Goal: Task Accomplishment & Management: Use online tool/utility

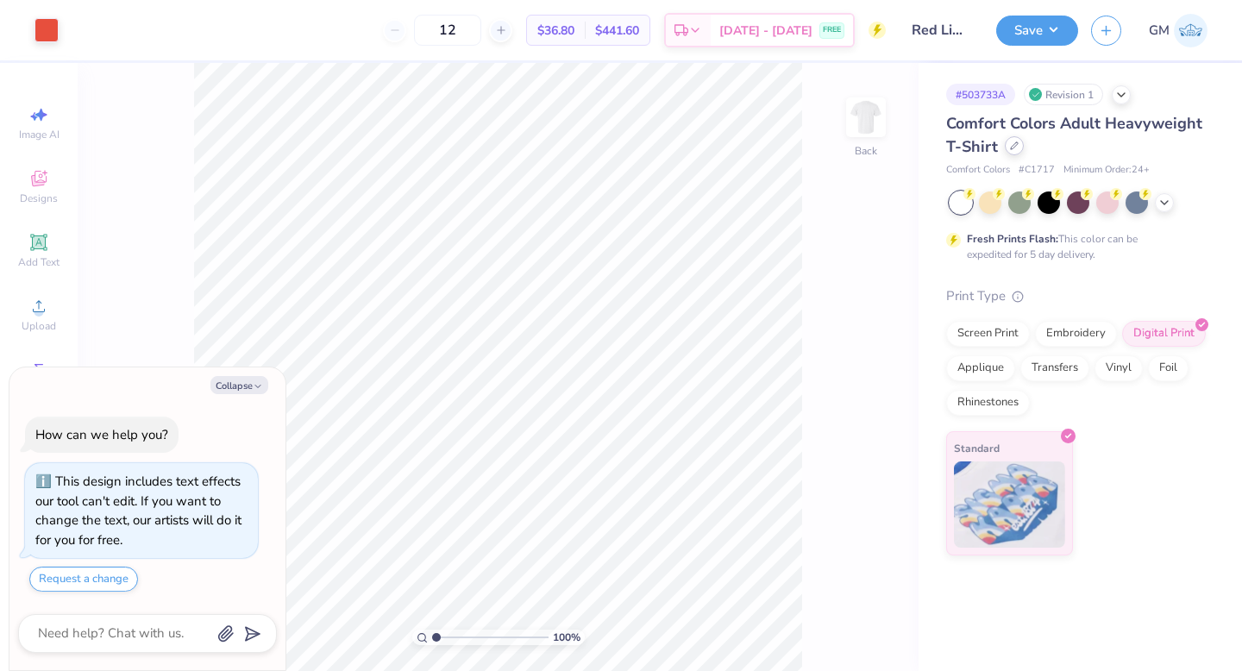
click at [1011, 153] on div at bounding box center [1014, 145] width 19 height 19
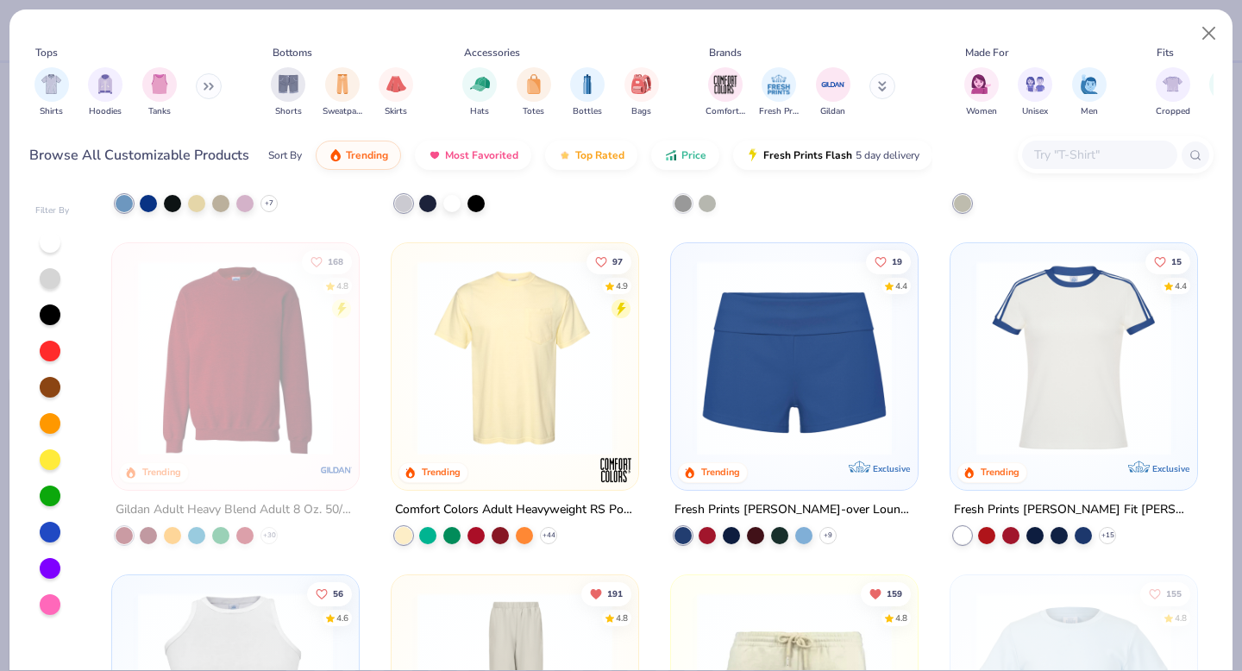
scroll to position [1619, 0]
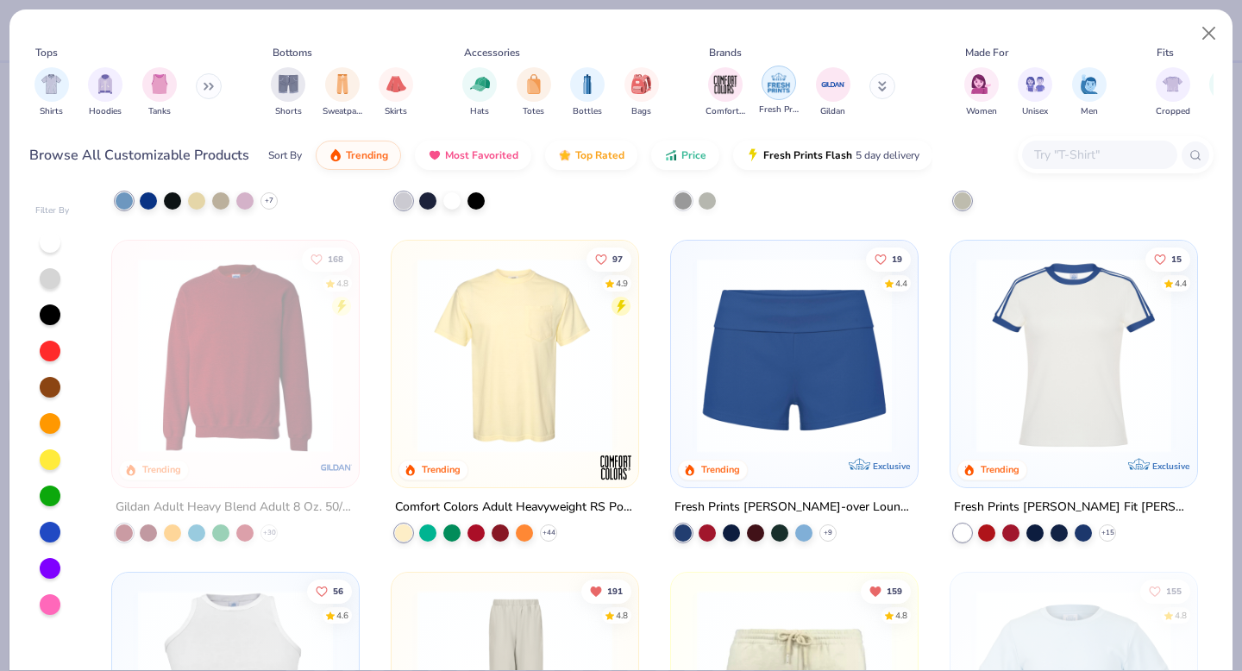
click at [782, 79] on img "filter for Fresh Prints" at bounding box center [779, 83] width 26 height 26
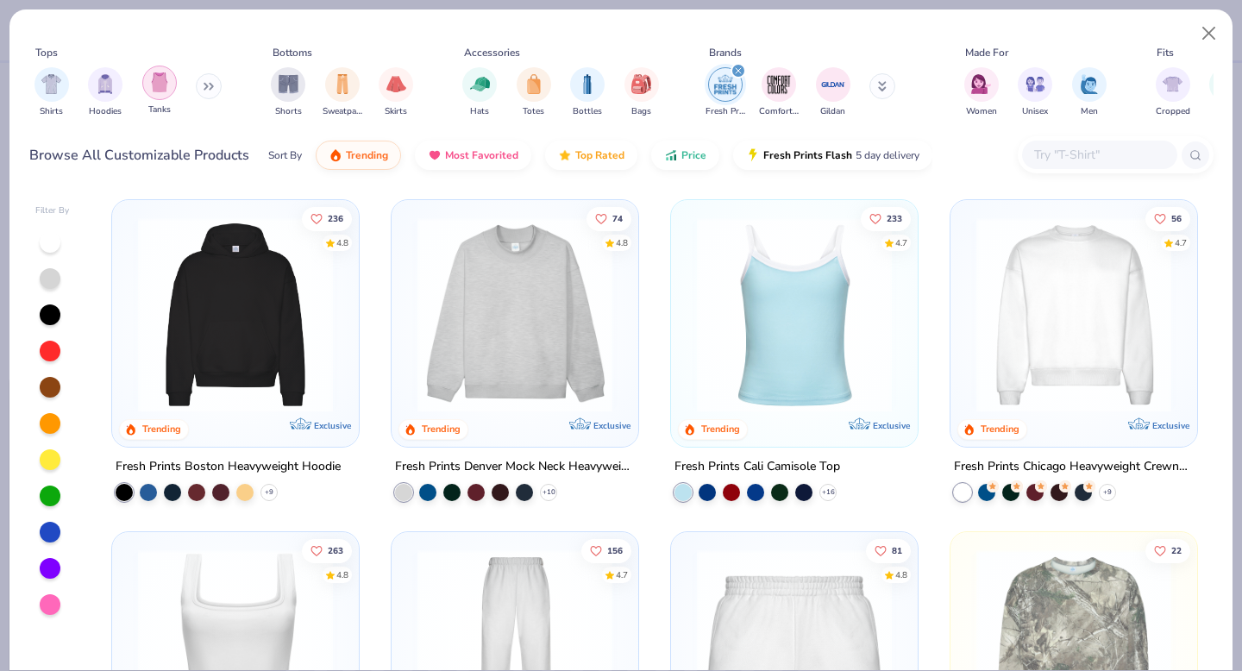
click at [159, 92] on div "filter for Tanks" at bounding box center [159, 83] width 35 height 35
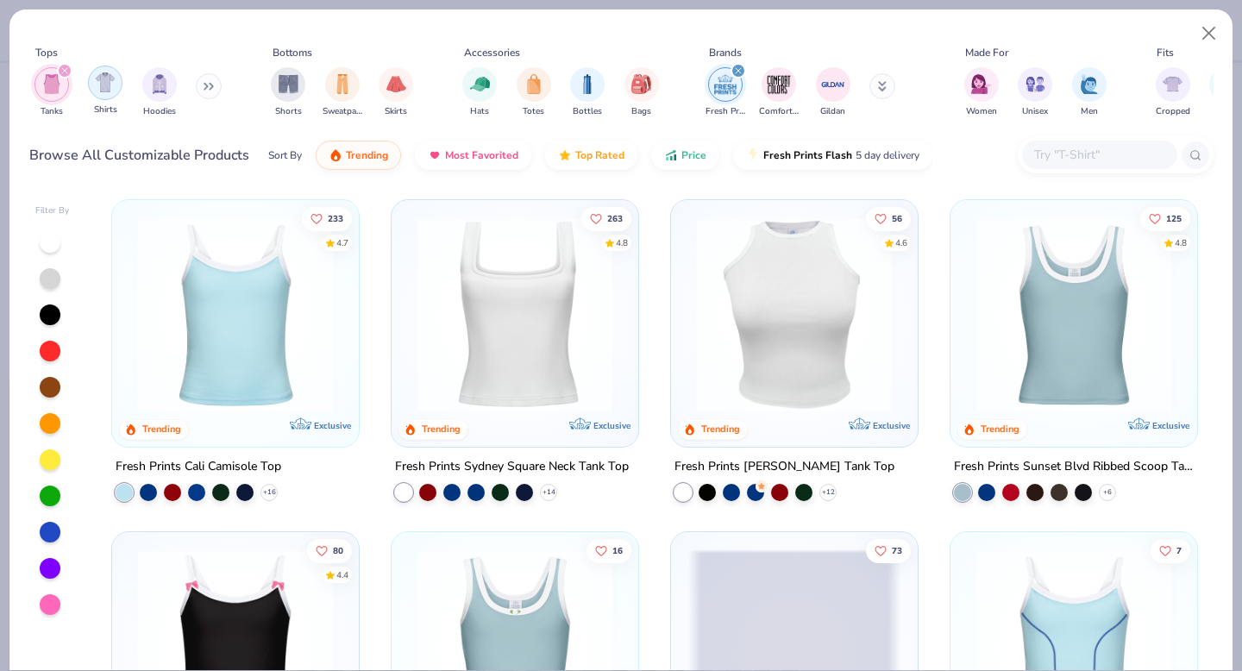
click at [55, 81] on img "filter for Tanks" at bounding box center [51, 84] width 19 height 20
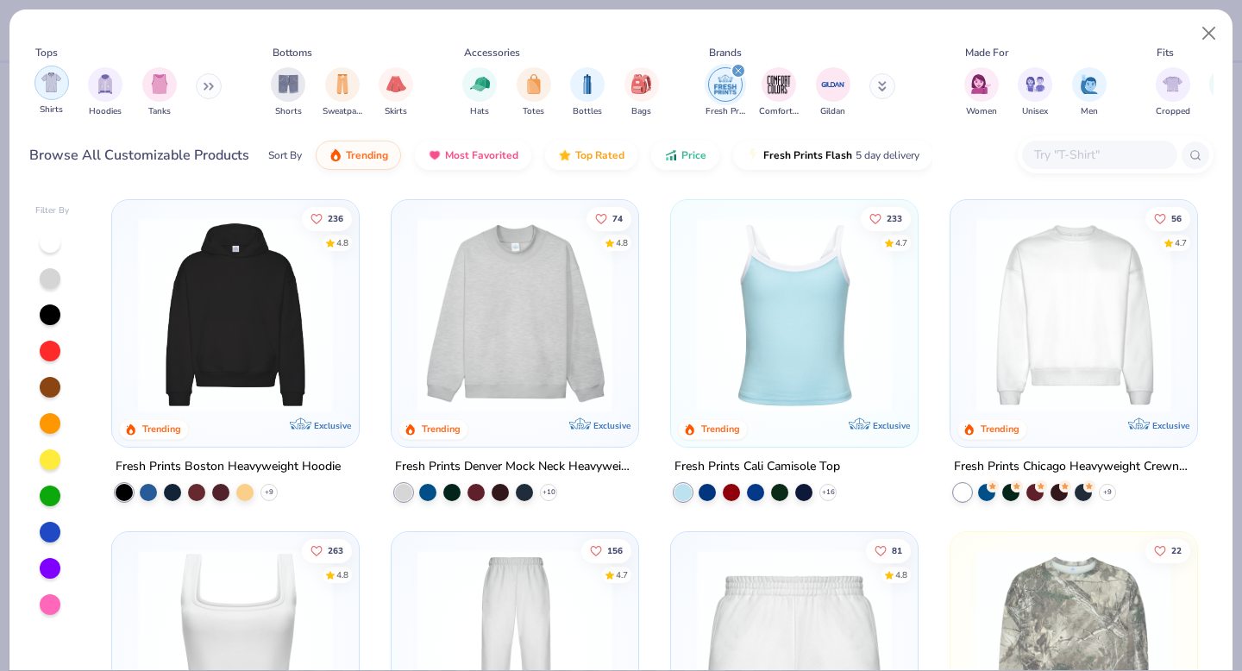
click at [44, 88] on img "filter for Shirts" at bounding box center [51, 82] width 20 height 20
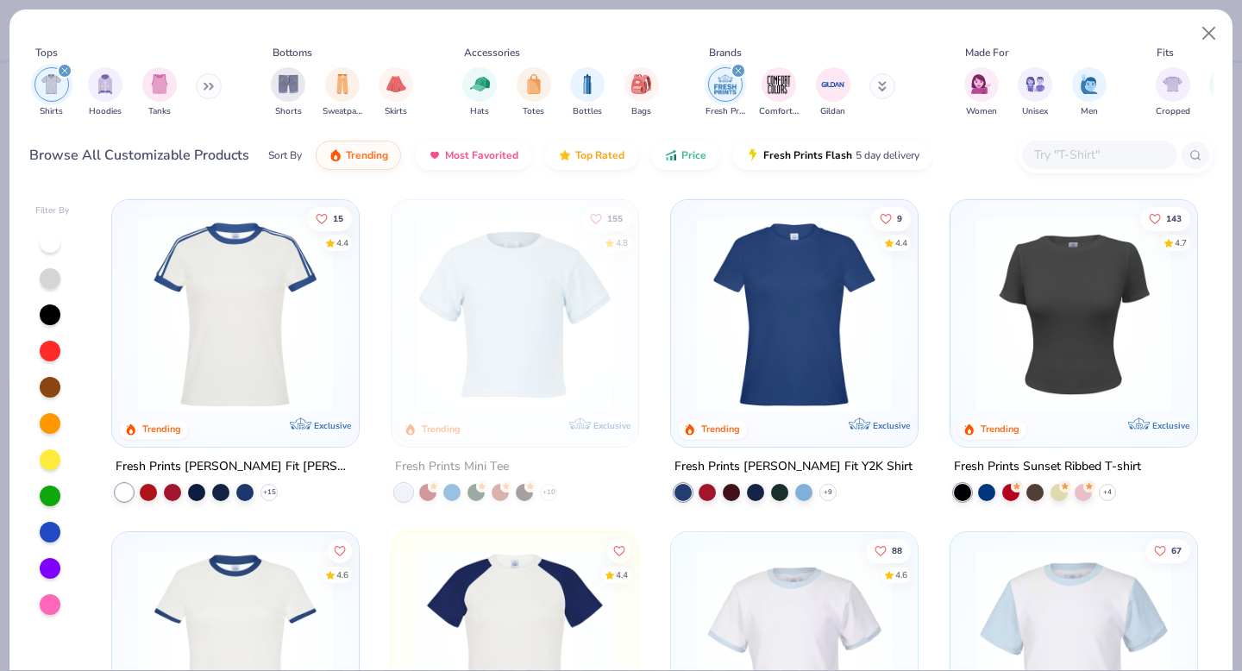
click at [286, 336] on img at bounding box center [235, 314] width 212 height 195
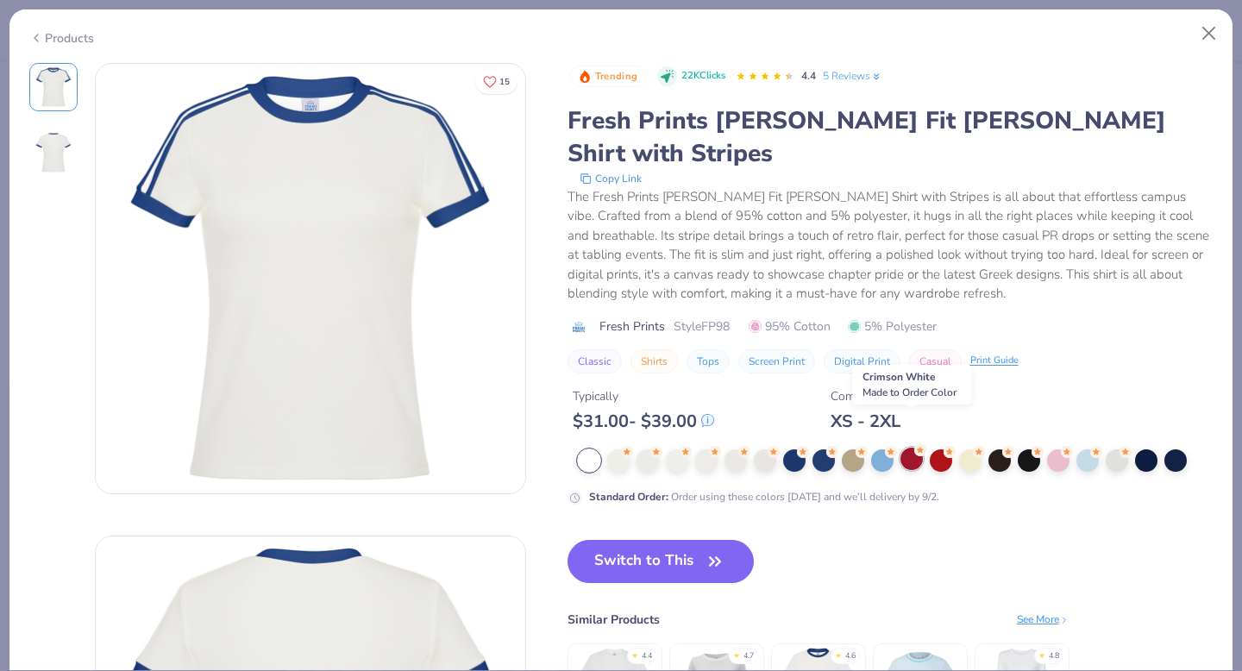
click at [913, 448] on div at bounding box center [911, 459] width 22 height 22
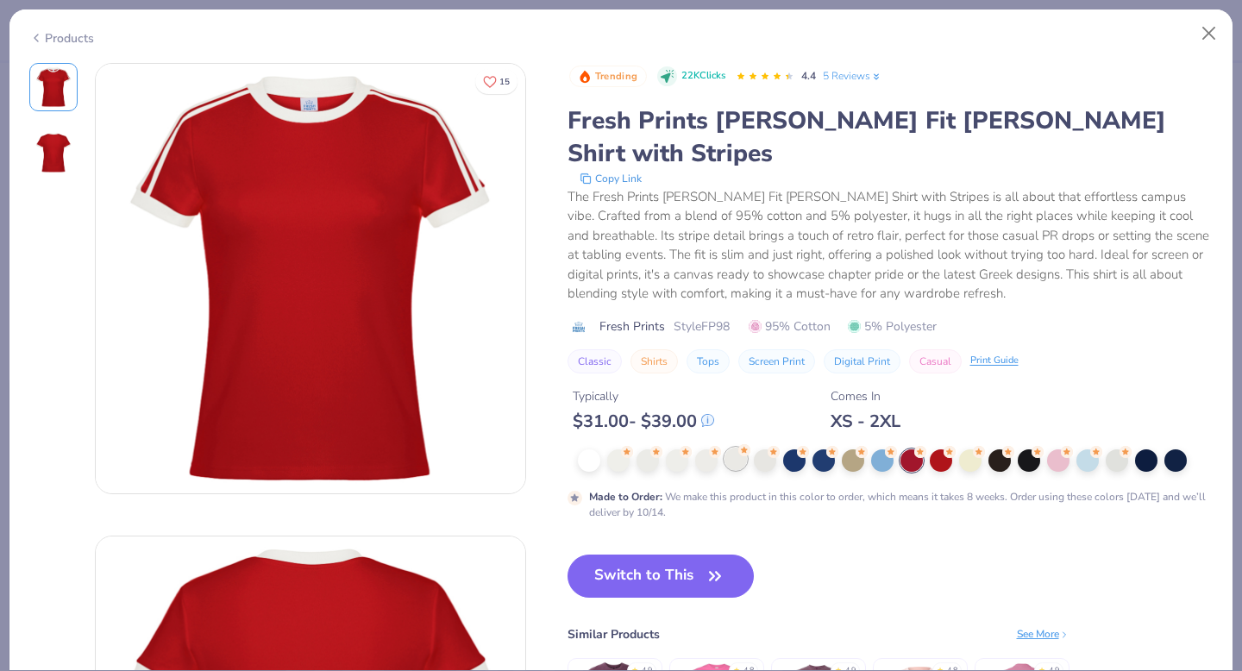
click at [733, 448] on div at bounding box center [736, 459] width 22 height 22
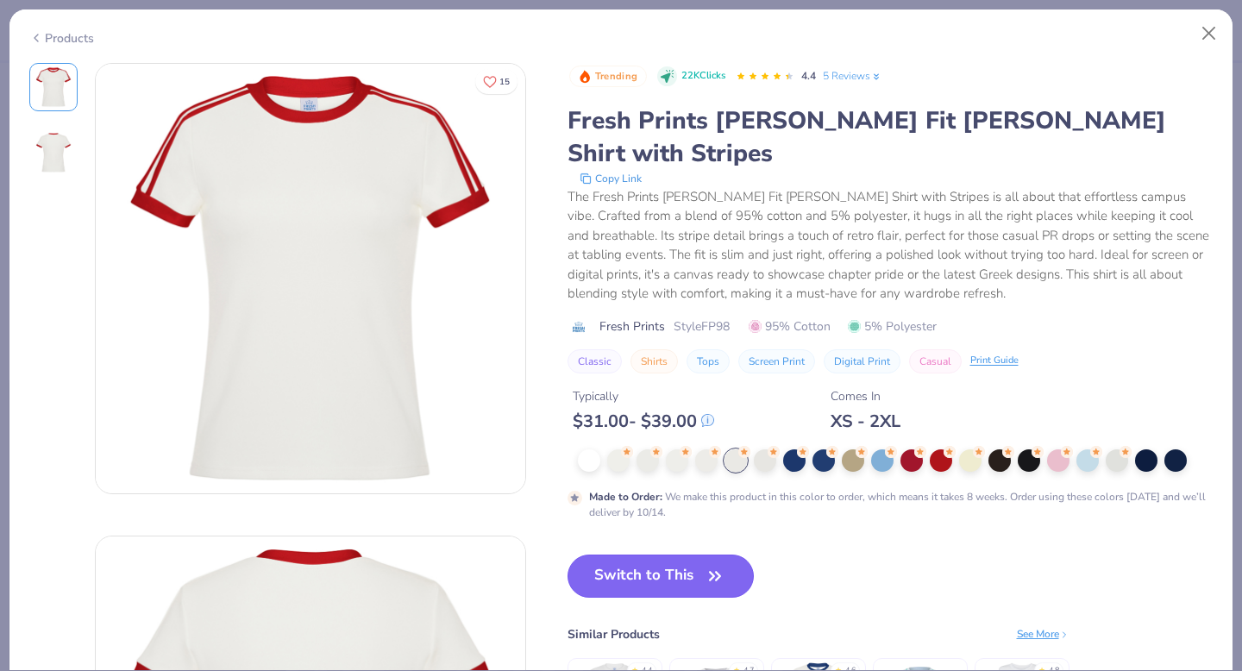
click at [654, 555] on button "Switch to This" at bounding box center [661, 576] width 187 height 43
type textarea "x"
type input "50"
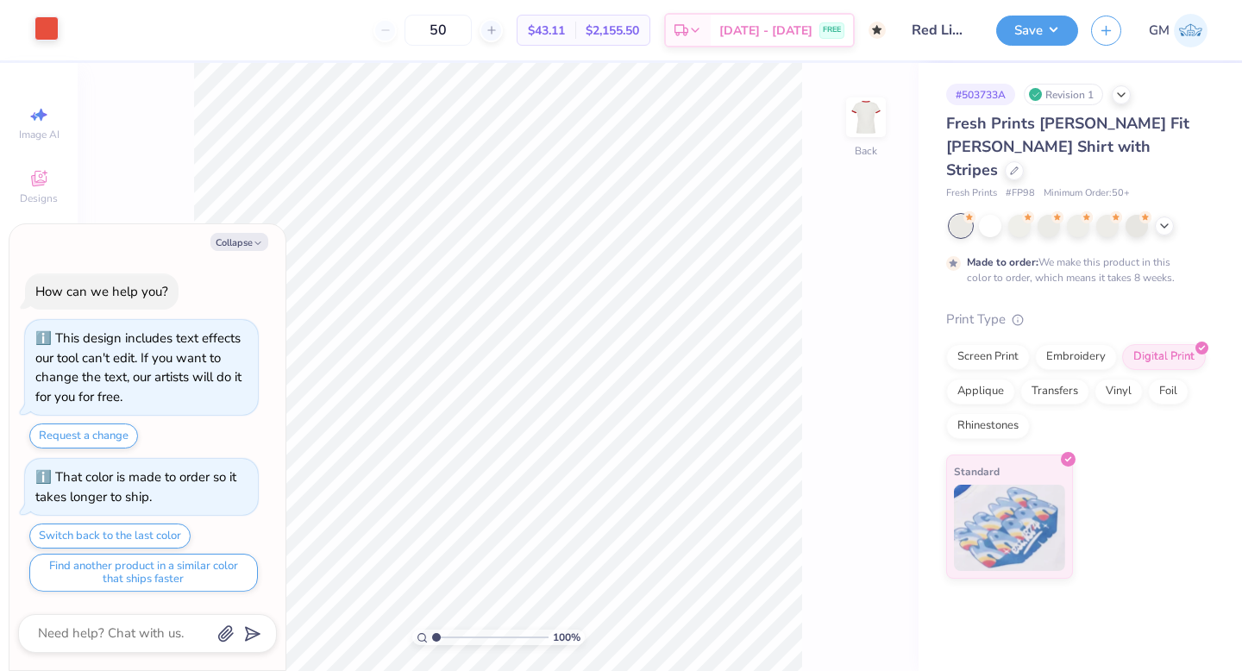
click at [59, 37] on div at bounding box center [47, 28] width 24 height 24
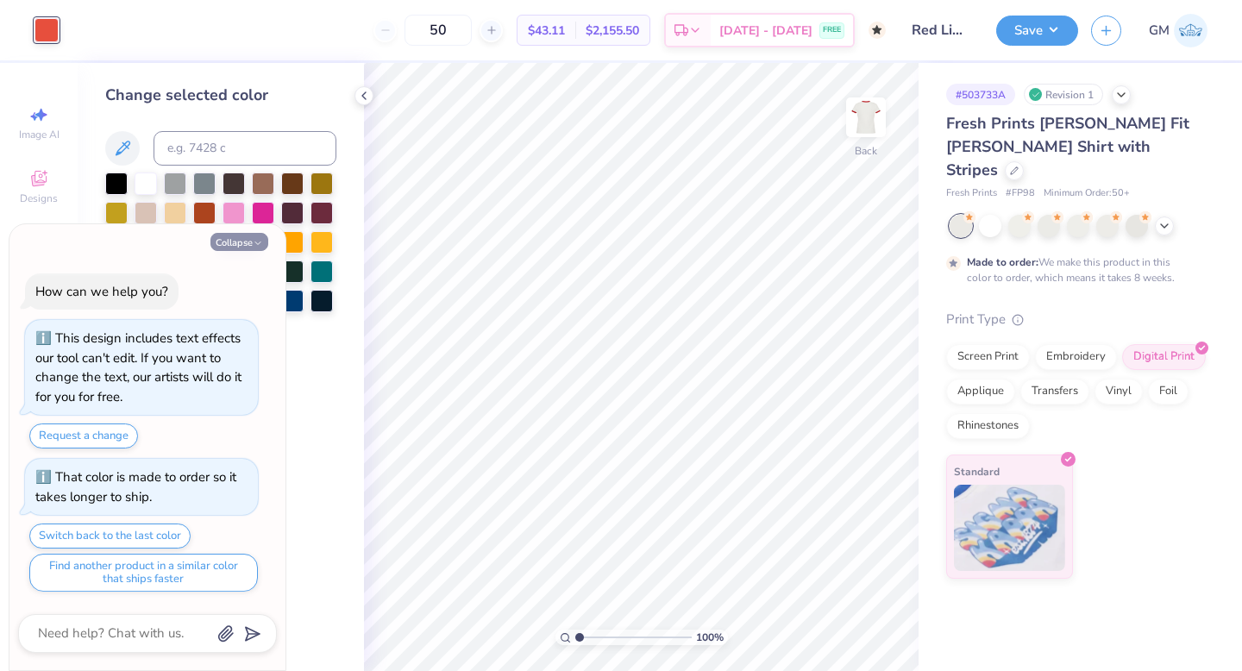
click at [260, 239] on icon "button" at bounding box center [258, 243] width 10 height 10
type textarea "x"
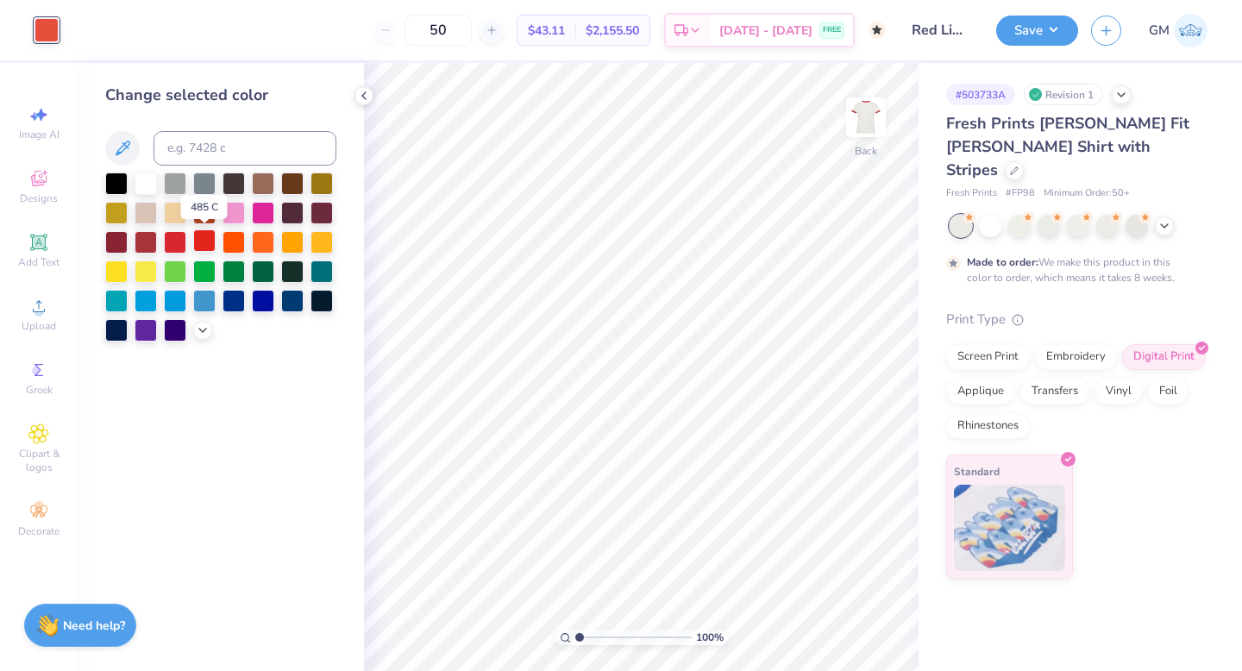
click at [203, 242] on div at bounding box center [204, 240] width 22 height 22
click at [178, 241] on div at bounding box center [175, 240] width 22 height 22
click at [199, 244] on div at bounding box center [204, 240] width 22 height 22
click at [1026, 27] on button "Save" at bounding box center [1037, 28] width 82 height 30
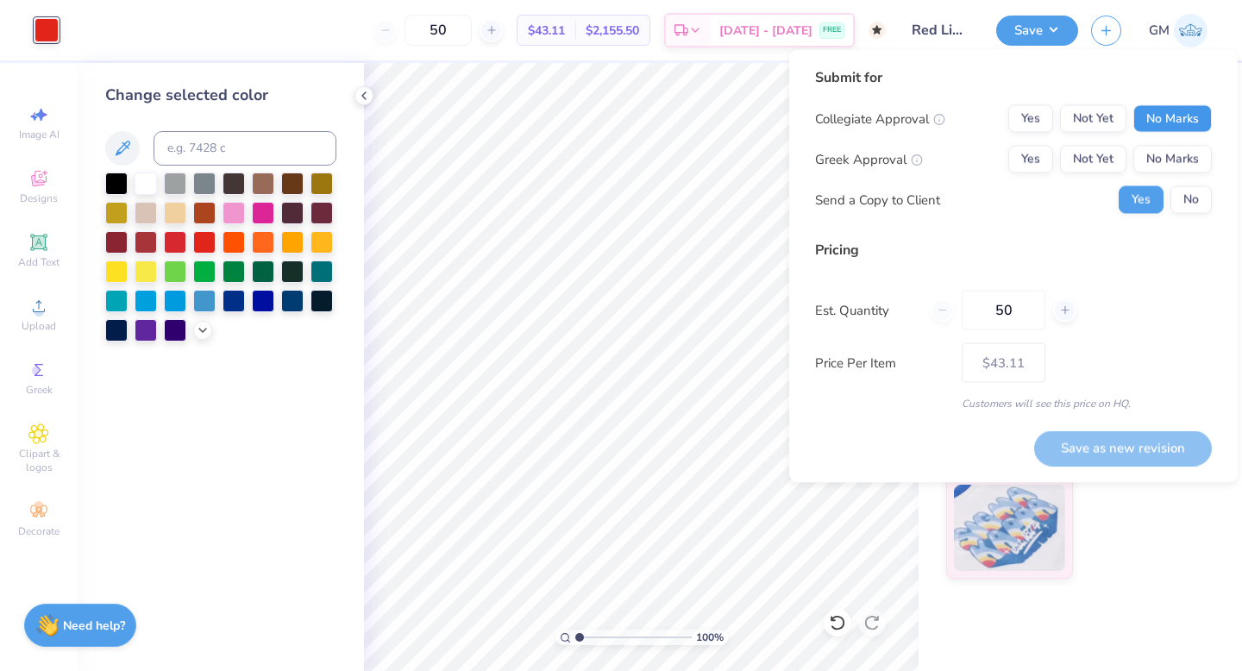
click at [1161, 118] on button "No Marks" at bounding box center [1172, 119] width 78 height 28
click at [1031, 153] on button "Yes" at bounding box center [1030, 160] width 45 height 28
click at [1133, 441] on button "Save as new revision" at bounding box center [1123, 447] width 178 height 35
type input "$43.11"
